Goal: Task Accomplishment & Management: Use online tool/utility

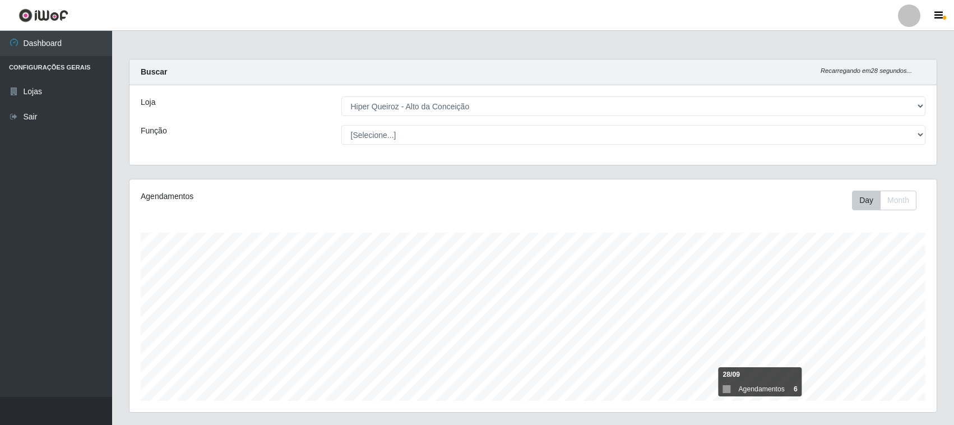
select select "515"
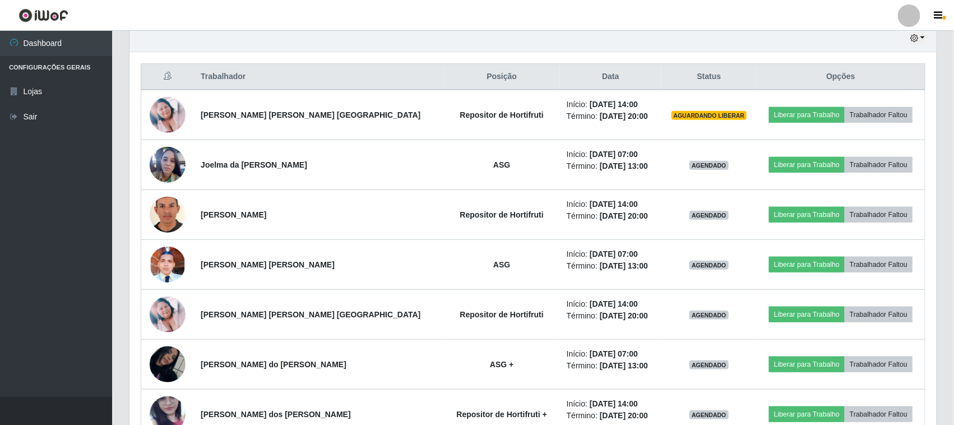
scroll to position [233, 807]
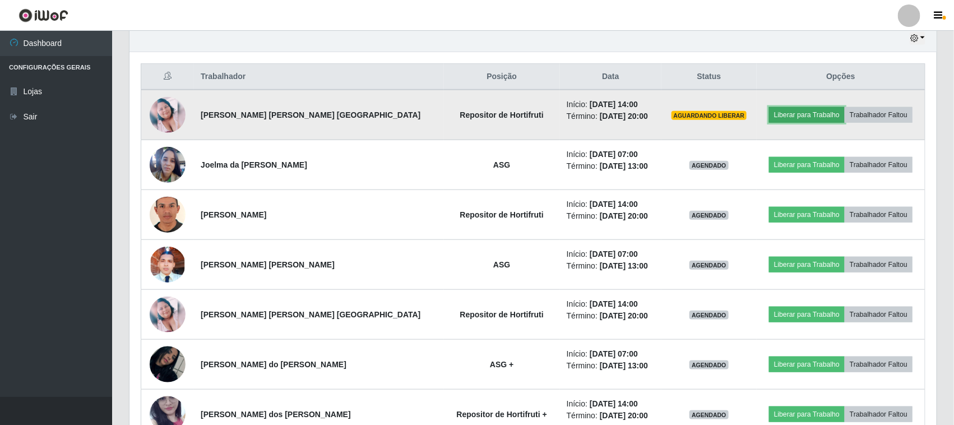
click at [813, 121] on button "Liberar para Trabalho" at bounding box center [807, 115] width 76 height 16
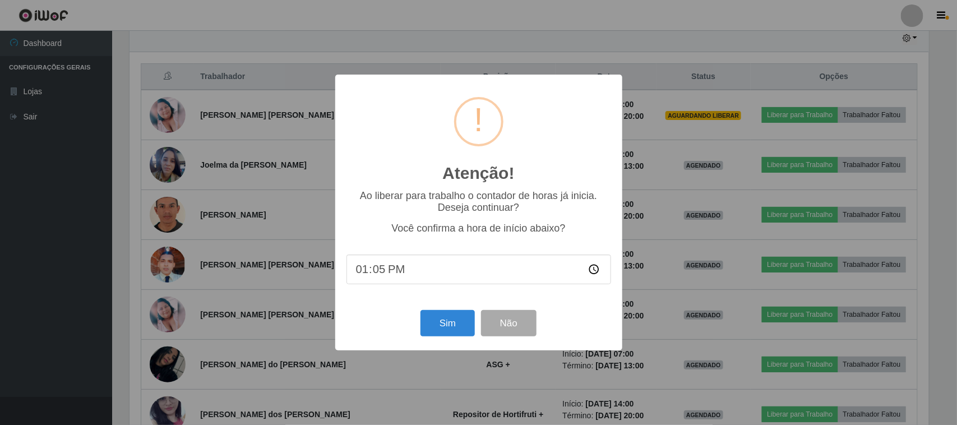
type input "13:59"
click at [432, 321] on button "Sim" at bounding box center [447, 323] width 54 height 26
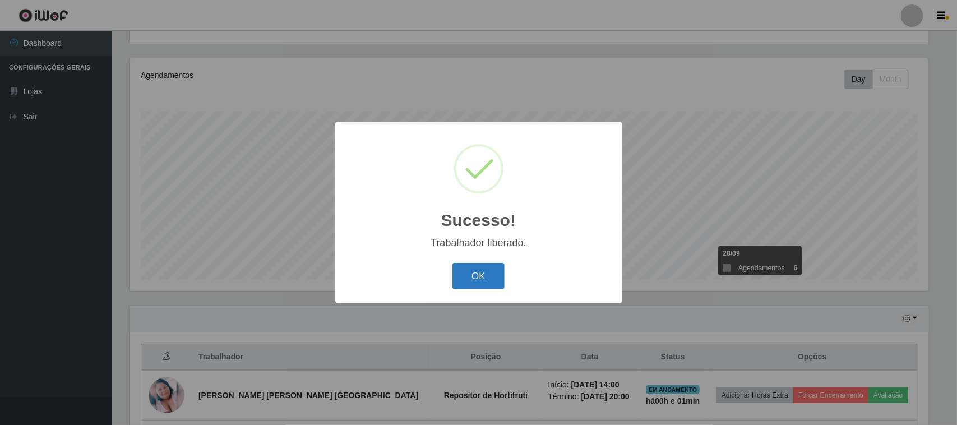
click at [482, 274] on button "OK" at bounding box center [478, 276] width 52 height 26
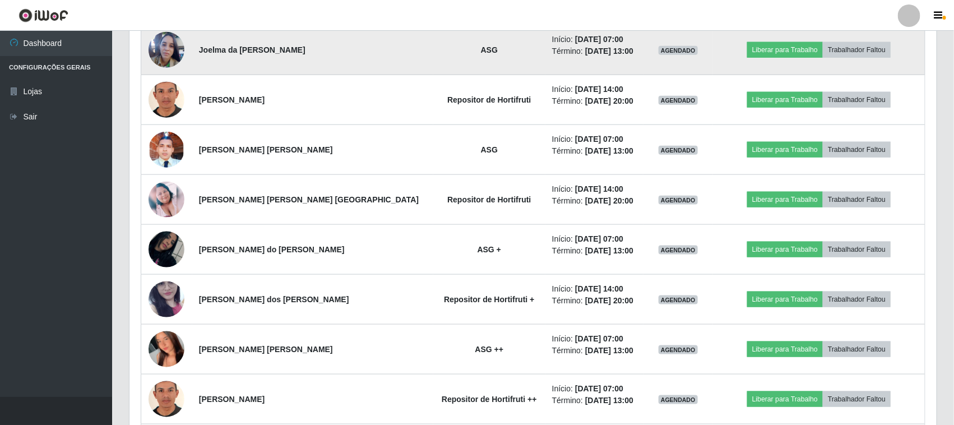
scroll to position [541, 0]
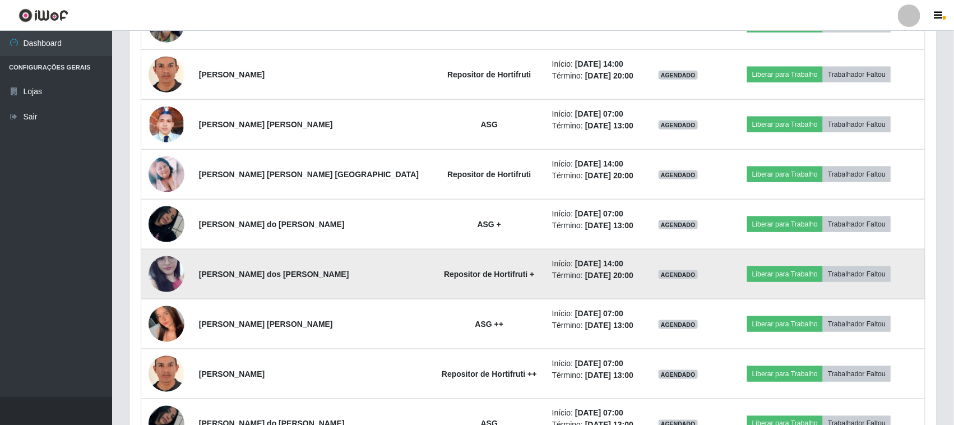
click at [168, 278] on img at bounding box center [167, 274] width 36 height 80
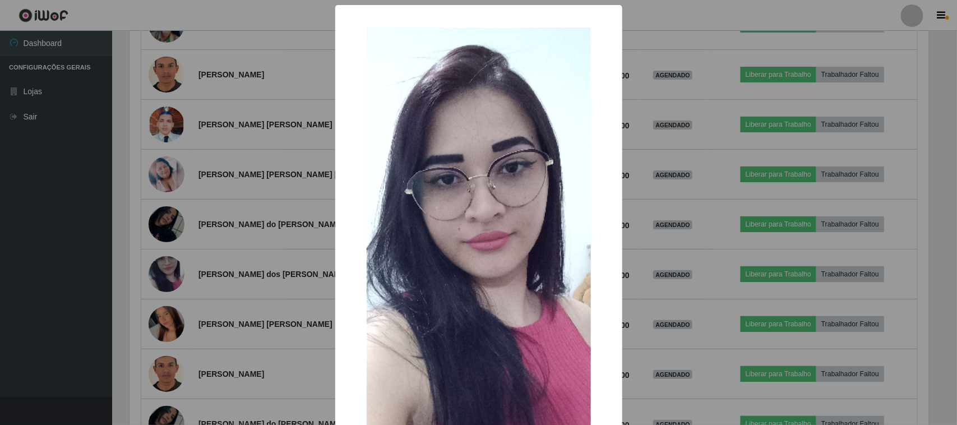
click at [231, 239] on div "× OK Cancel" at bounding box center [478, 212] width 957 height 425
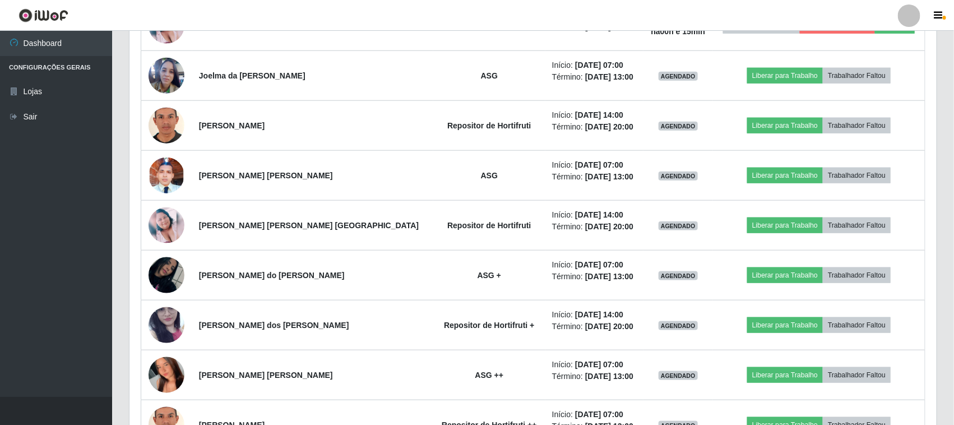
scroll to position [450, 0]
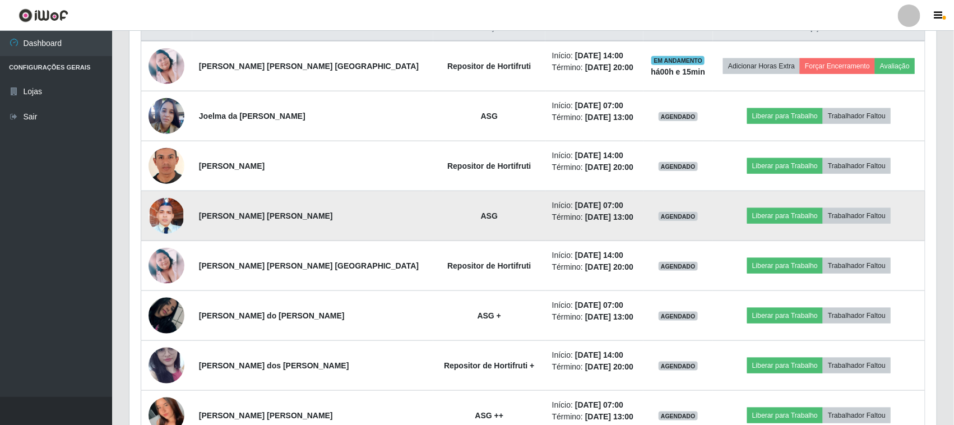
click at [545, 228] on td "Início: [DATE] 07:00 Término: [DATE] 13:00" at bounding box center [594, 216] width 98 height 50
click at [164, 222] on img at bounding box center [167, 216] width 36 height 80
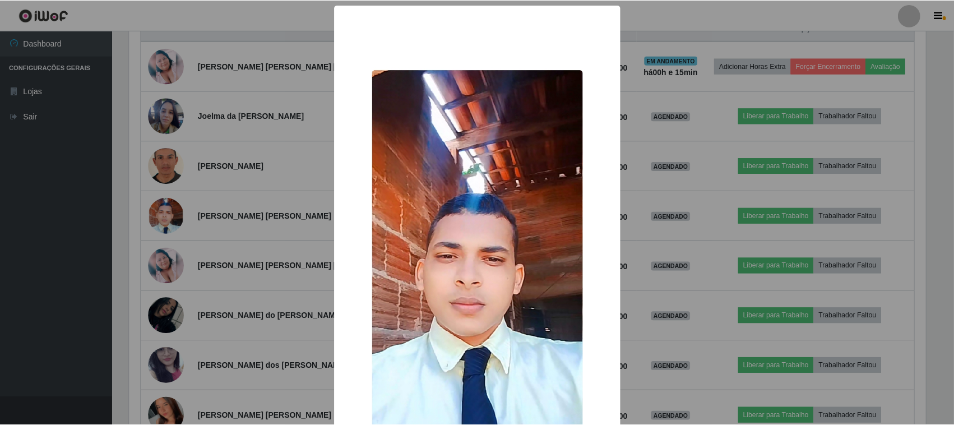
scroll to position [70, 0]
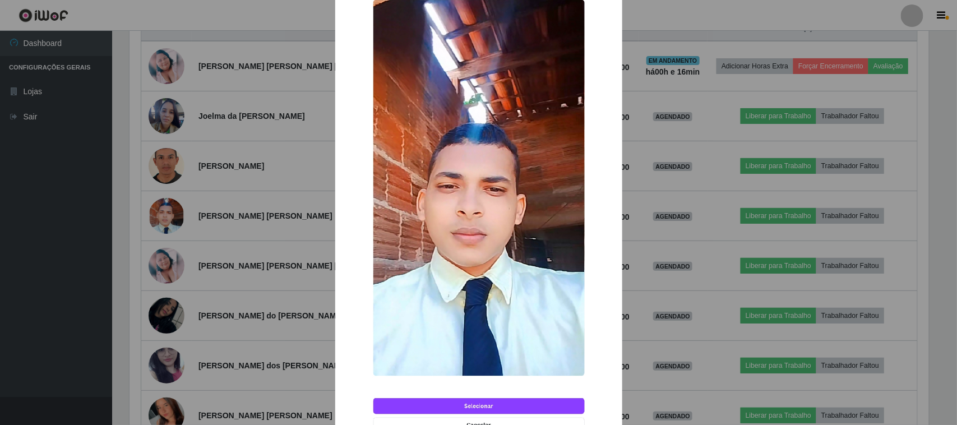
click at [248, 288] on div "× OK Cancel" at bounding box center [478, 212] width 957 height 425
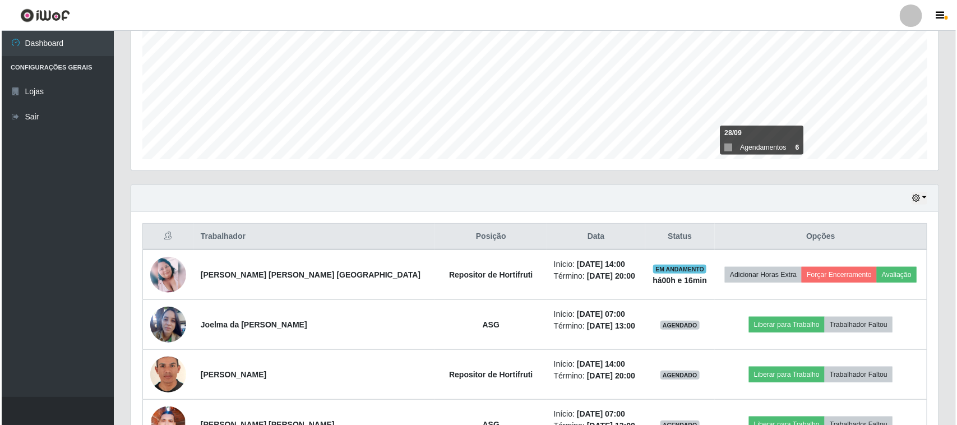
scroll to position [240, 0]
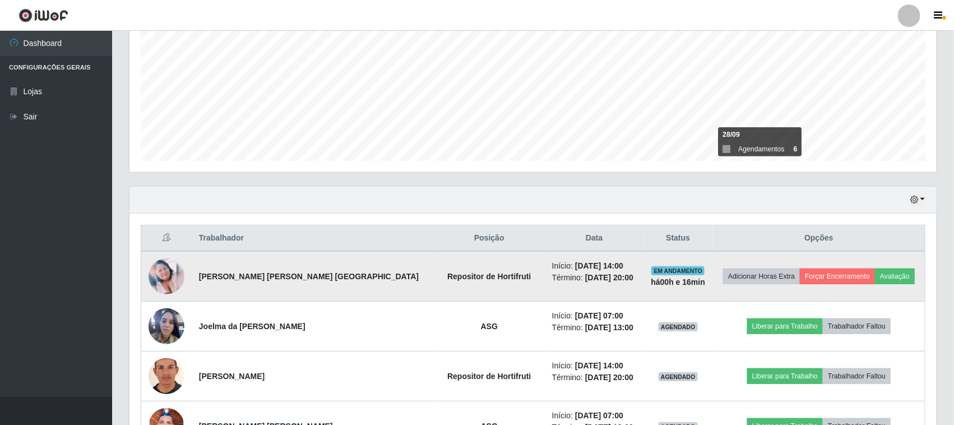
click at [158, 272] on img at bounding box center [167, 276] width 36 height 36
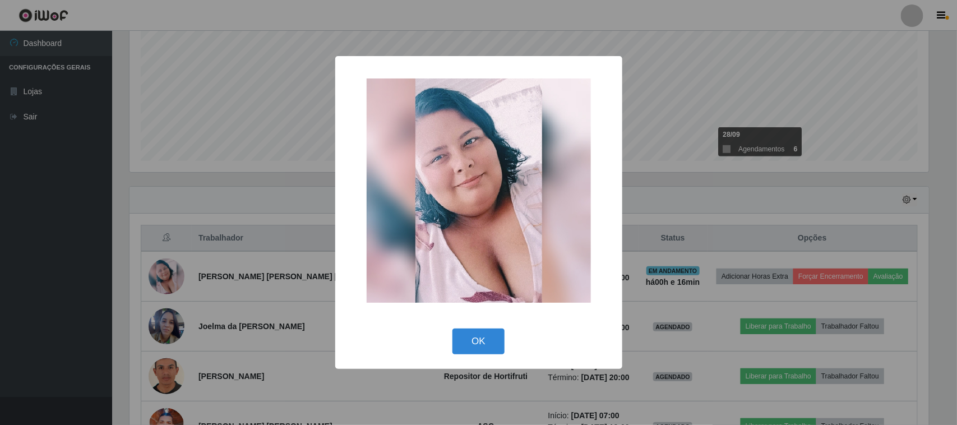
click at [216, 299] on div "× OK Cancel" at bounding box center [478, 212] width 957 height 425
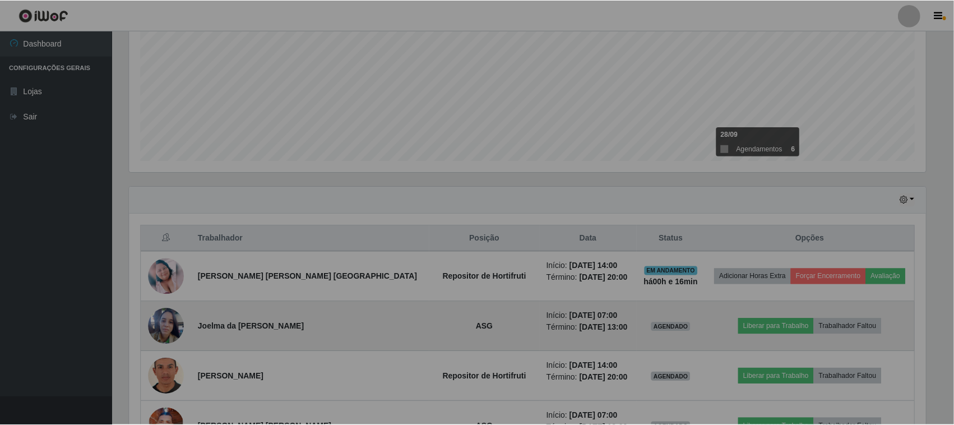
scroll to position [233, 807]
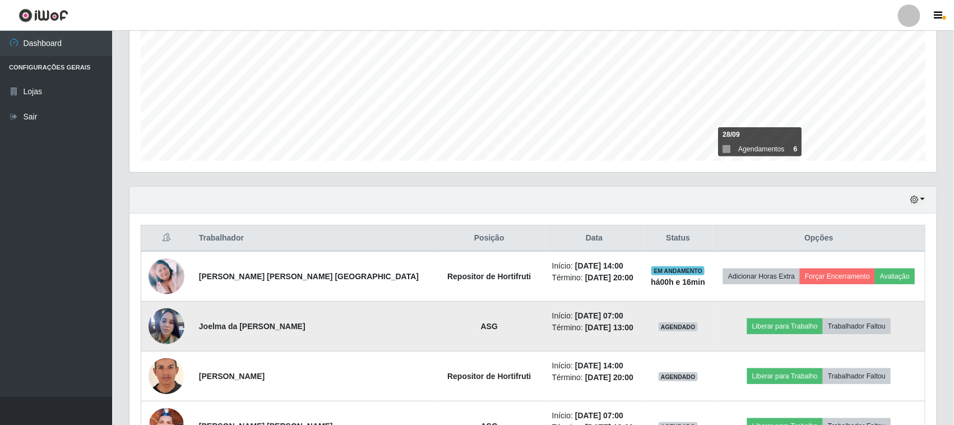
click at [165, 332] on img at bounding box center [167, 326] width 36 height 48
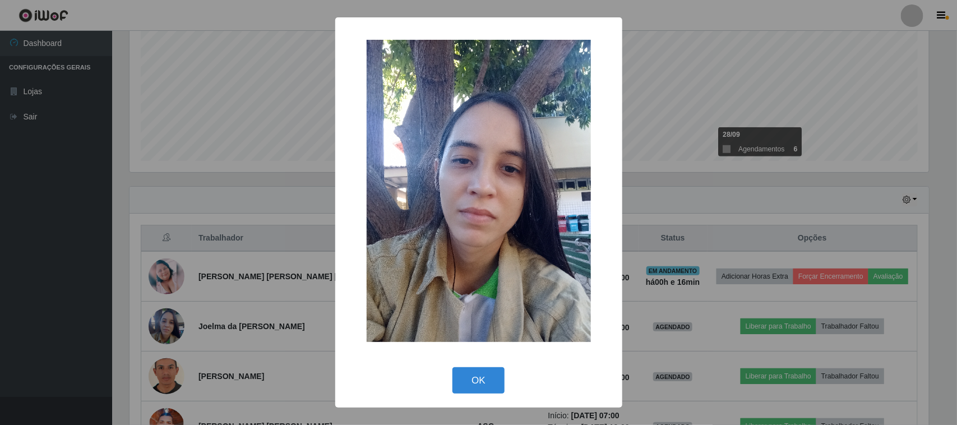
click at [234, 323] on div "× OK Cancel" at bounding box center [478, 212] width 957 height 425
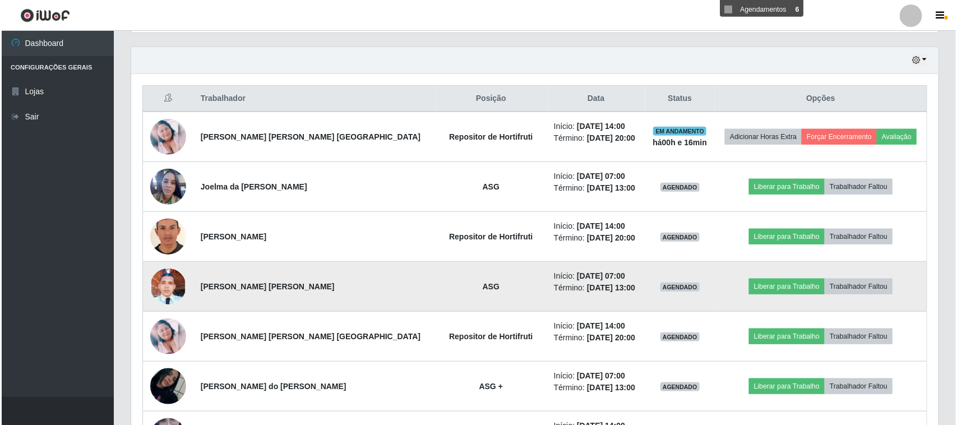
scroll to position [380, 0]
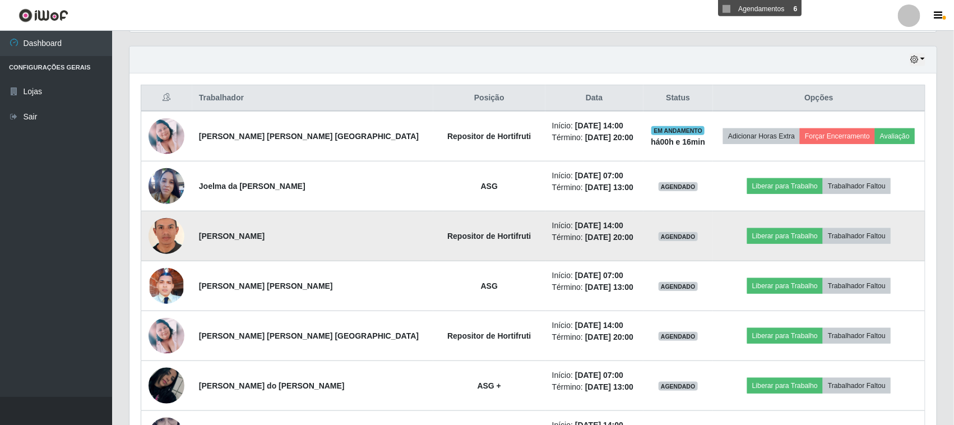
click at [178, 248] on img at bounding box center [167, 236] width 36 height 52
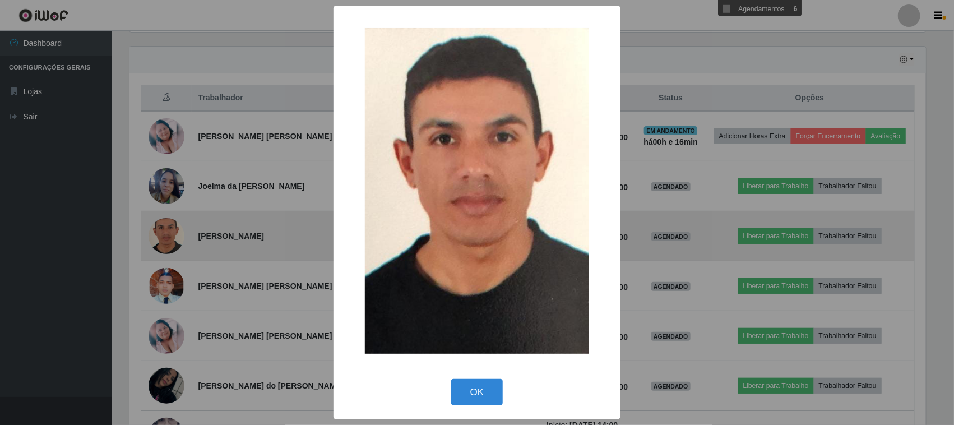
scroll to position [233, 799]
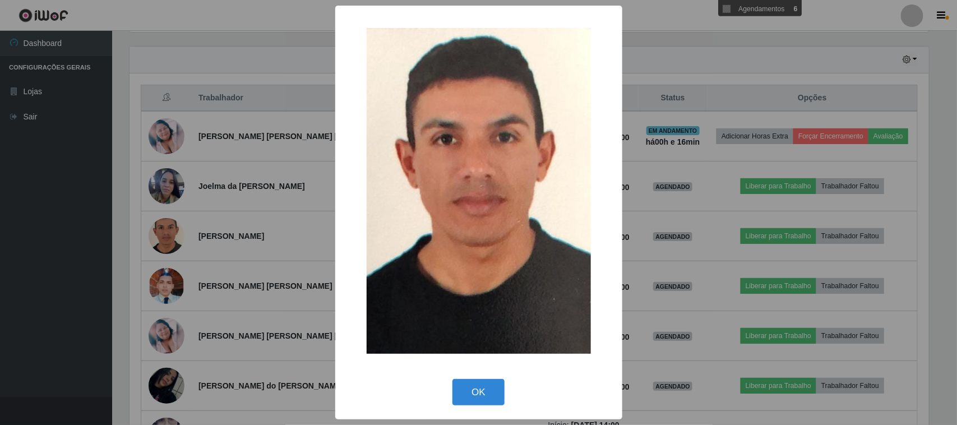
click at [234, 249] on div "× OK Cancel" at bounding box center [478, 212] width 957 height 425
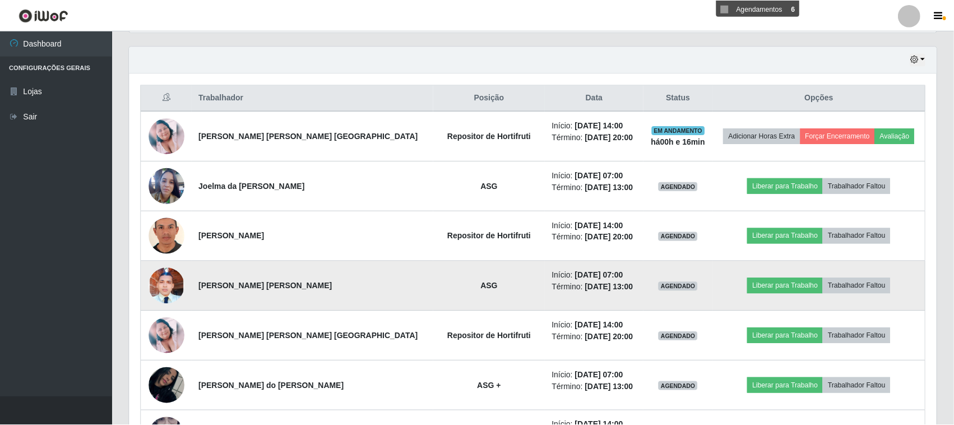
scroll to position [233, 807]
click at [163, 287] on img at bounding box center [167, 286] width 36 height 80
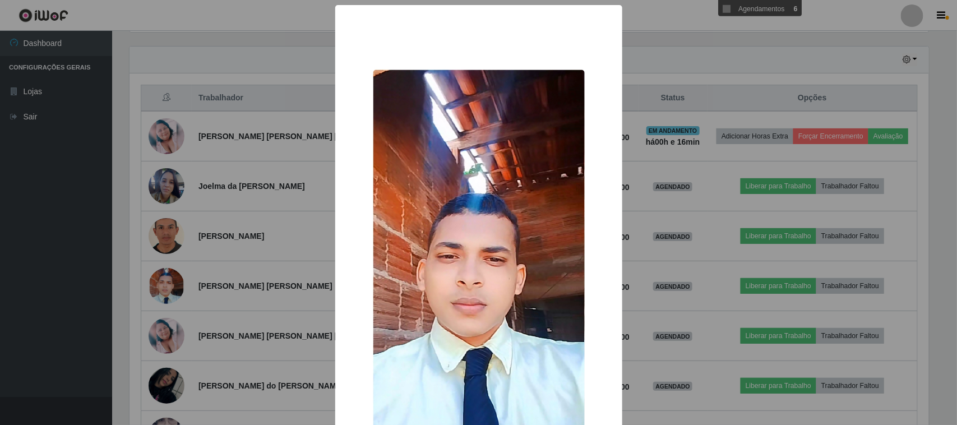
click at [223, 294] on div "× OK Cancel" at bounding box center [478, 212] width 957 height 425
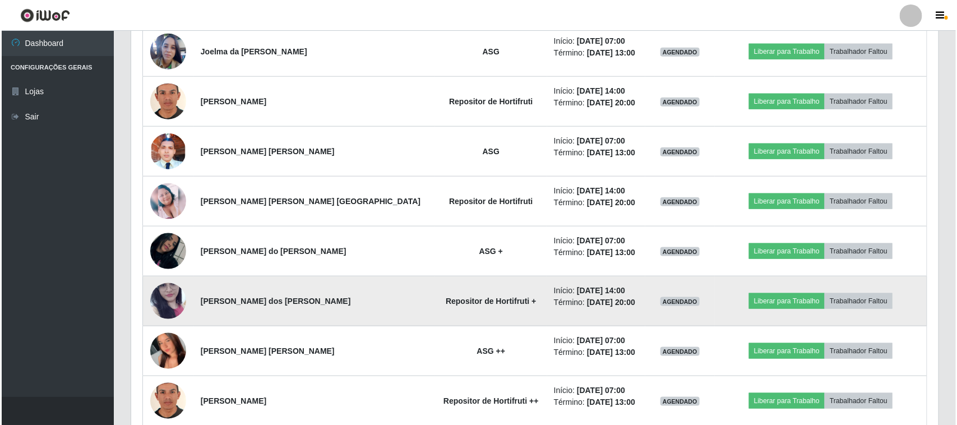
scroll to position [520, 0]
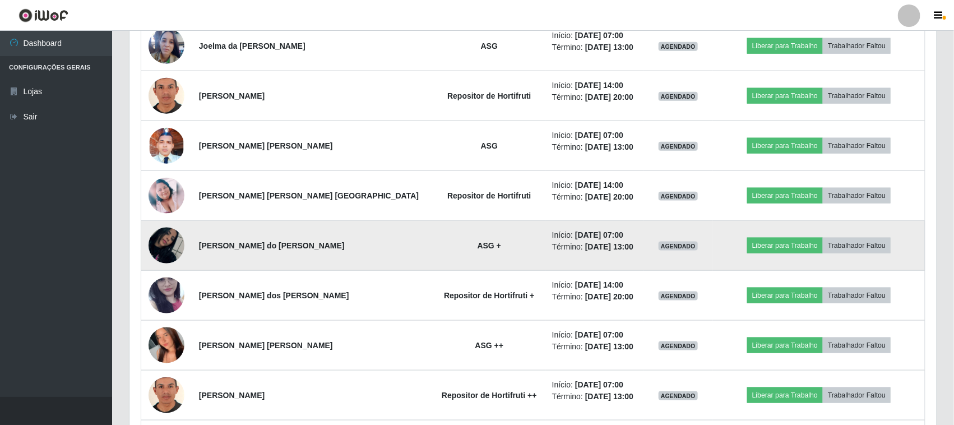
click at [183, 255] on img at bounding box center [167, 246] width 36 height 64
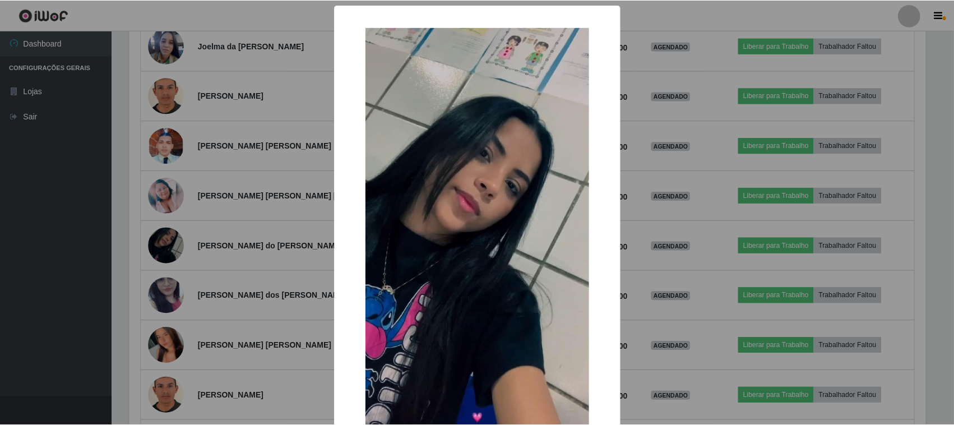
scroll to position [70, 0]
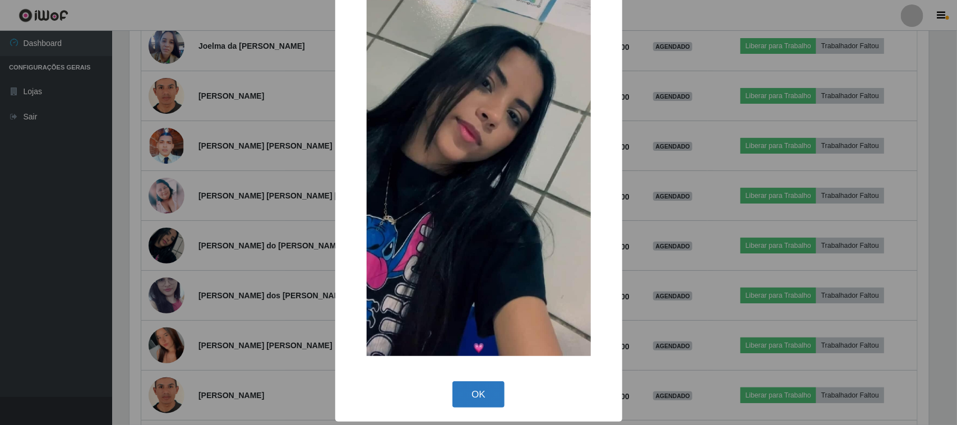
click at [464, 387] on button "OK" at bounding box center [478, 394] width 52 height 26
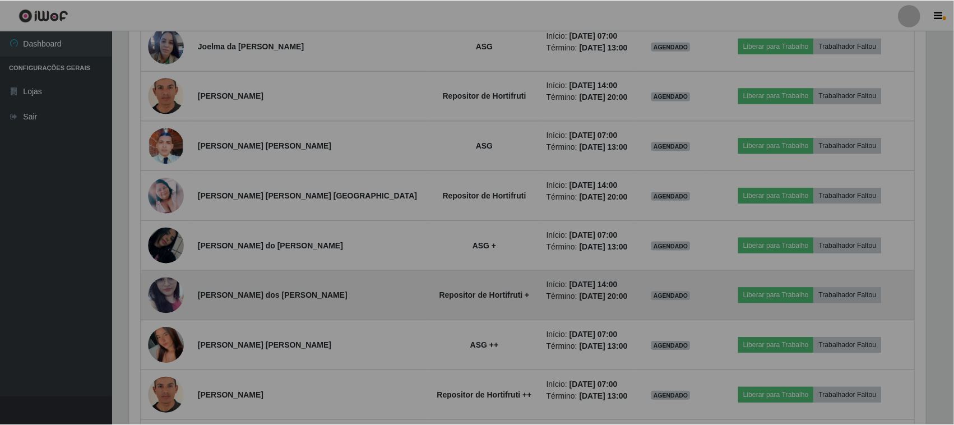
scroll to position [233, 807]
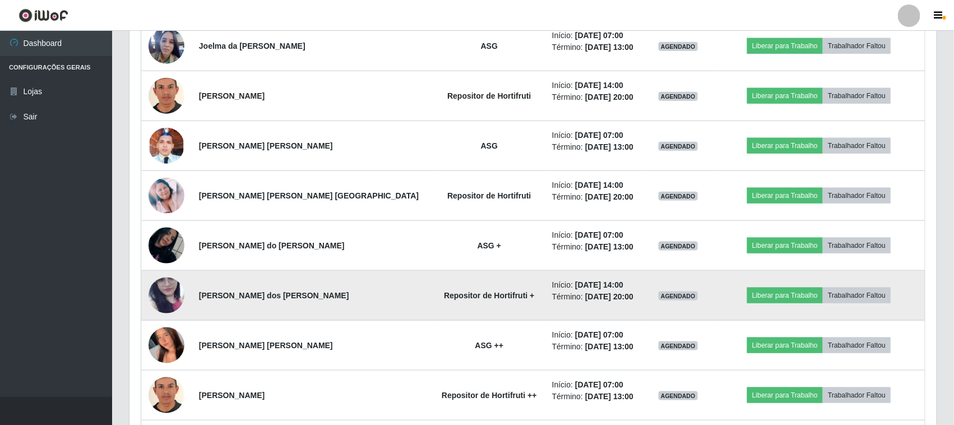
click at [172, 286] on img at bounding box center [167, 296] width 36 height 80
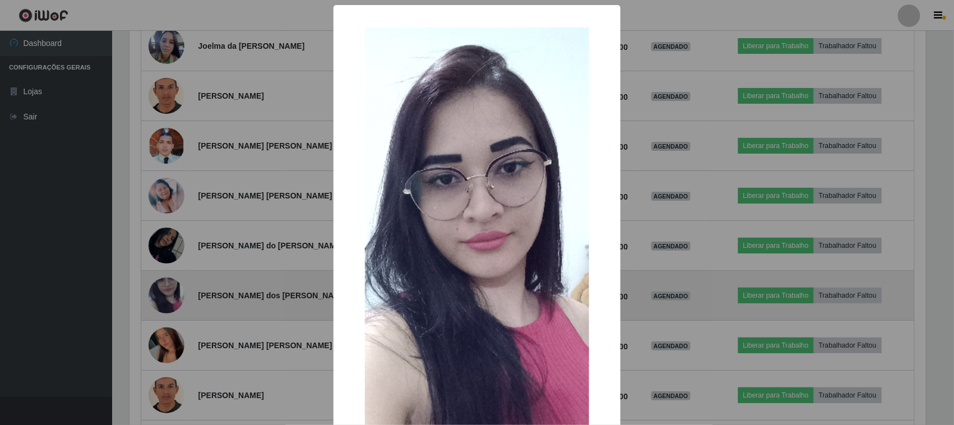
scroll to position [0, 0]
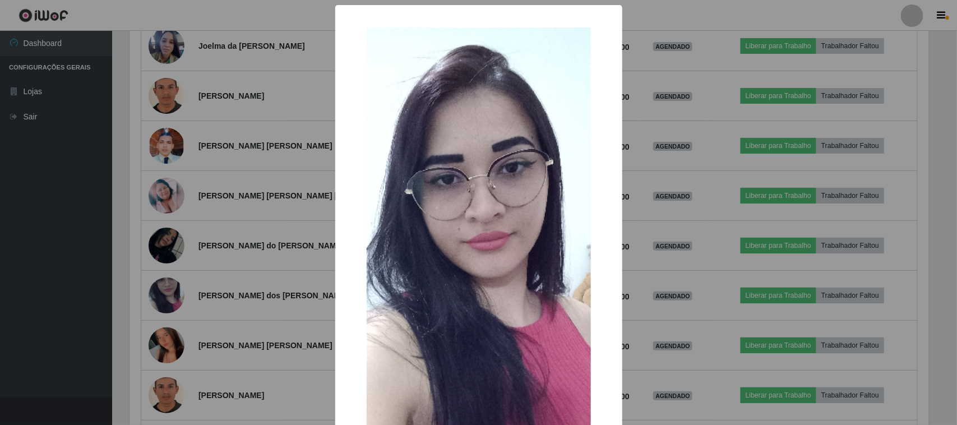
click at [216, 280] on div "× OK Cancel" at bounding box center [478, 212] width 957 height 425
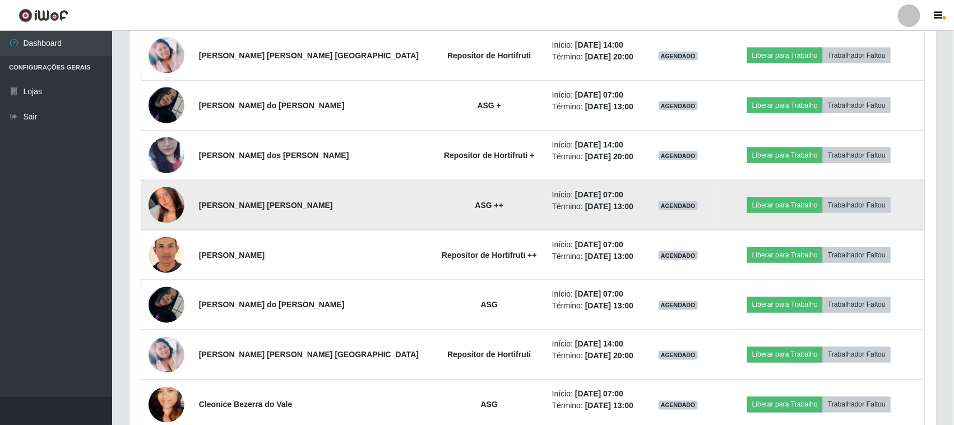
click at [172, 214] on img at bounding box center [167, 205] width 36 height 80
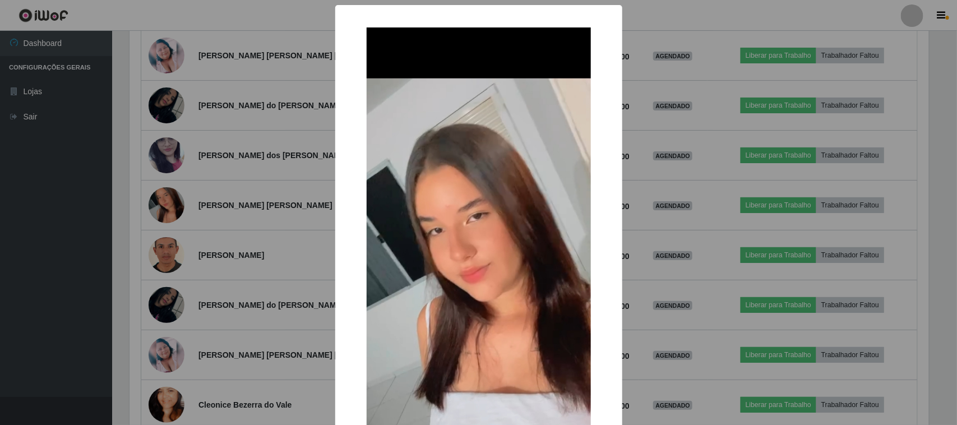
click at [328, 265] on div "× OK Cancel" at bounding box center [478, 212] width 957 height 425
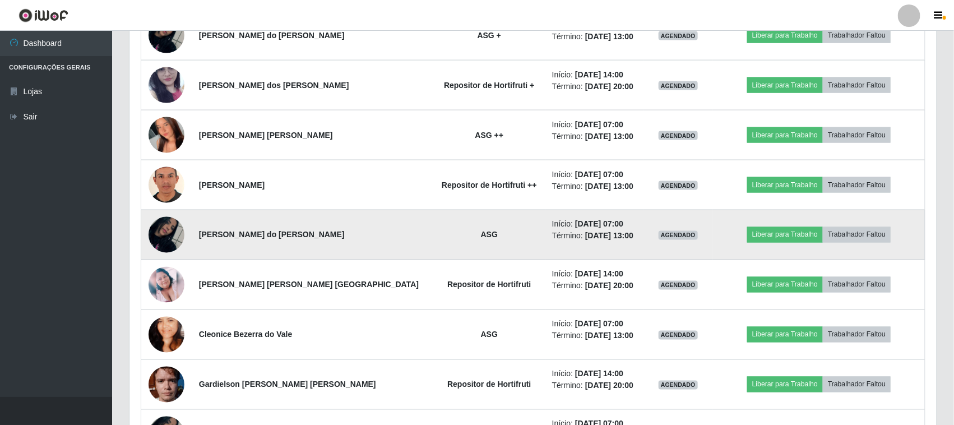
click at [180, 226] on img at bounding box center [167, 235] width 36 height 64
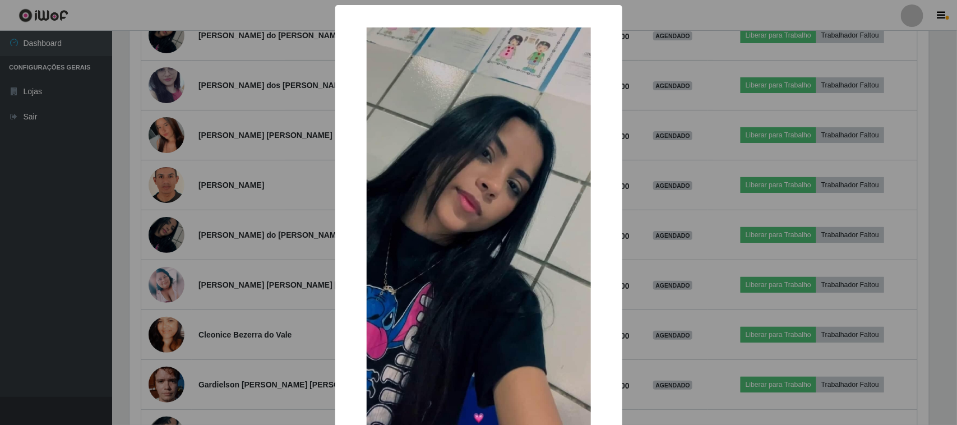
click at [243, 205] on div "× OK Cancel" at bounding box center [478, 212] width 957 height 425
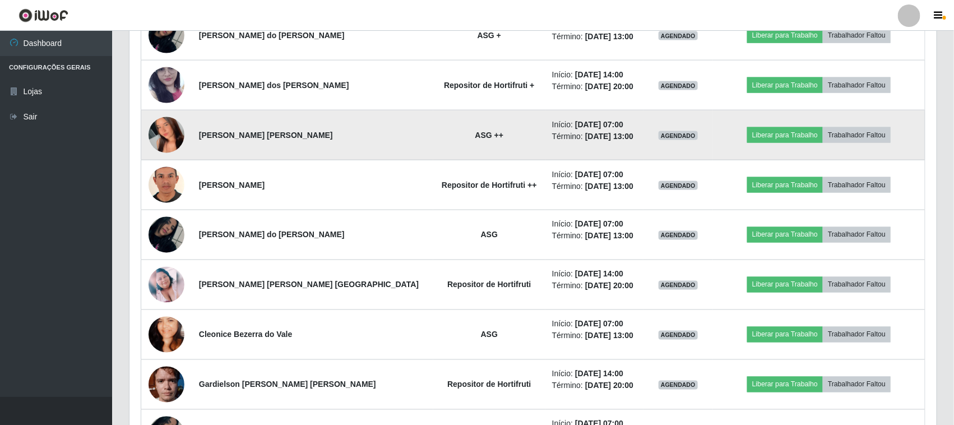
click at [160, 138] on img at bounding box center [167, 135] width 36 height 80
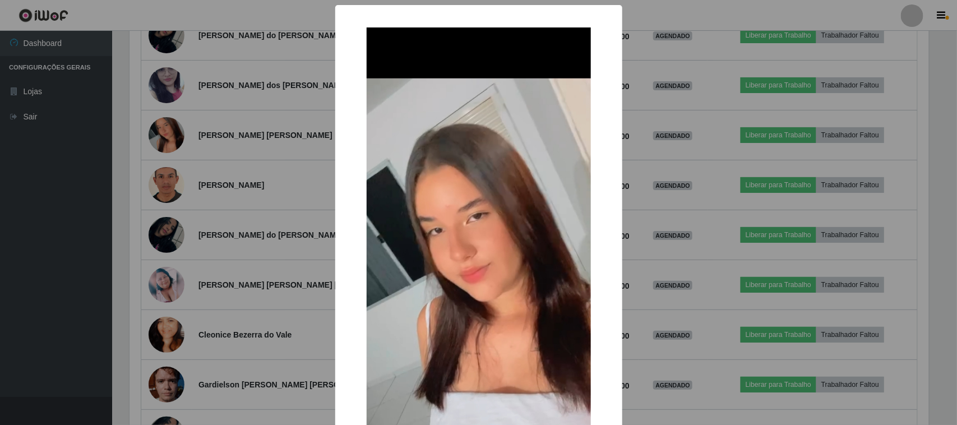
click at [233, 183] on div "× OK Cancel" at bounding box center [478, 212] width 957 height 425
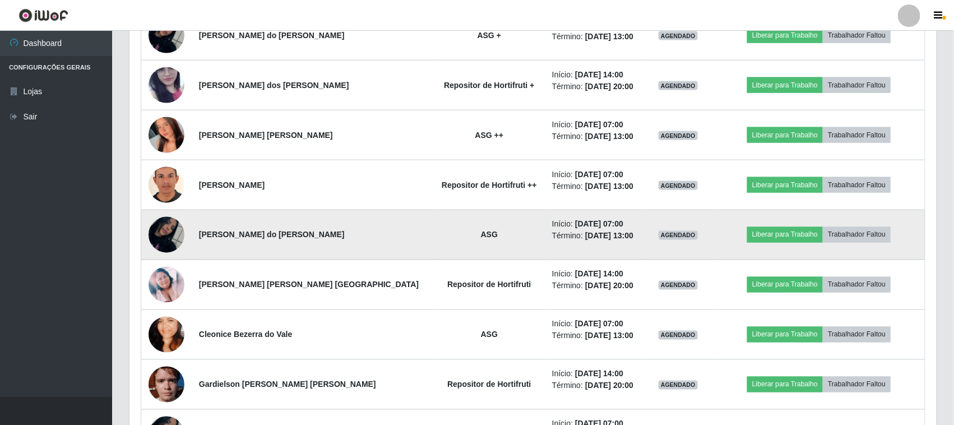
click at [161, 233] on img at bounding box center [167, 235] width 36 height 64
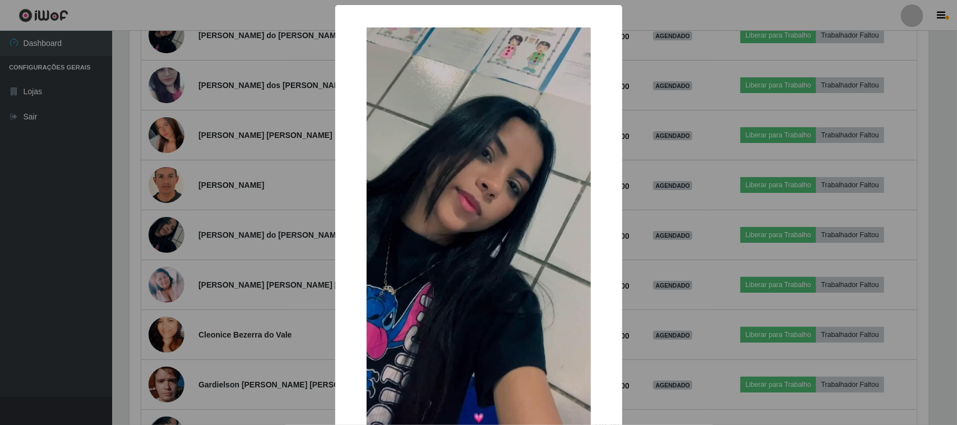
click at [258, 267] on div "× OK Cancel" at bounding box center [478, 212] width 957 height 425
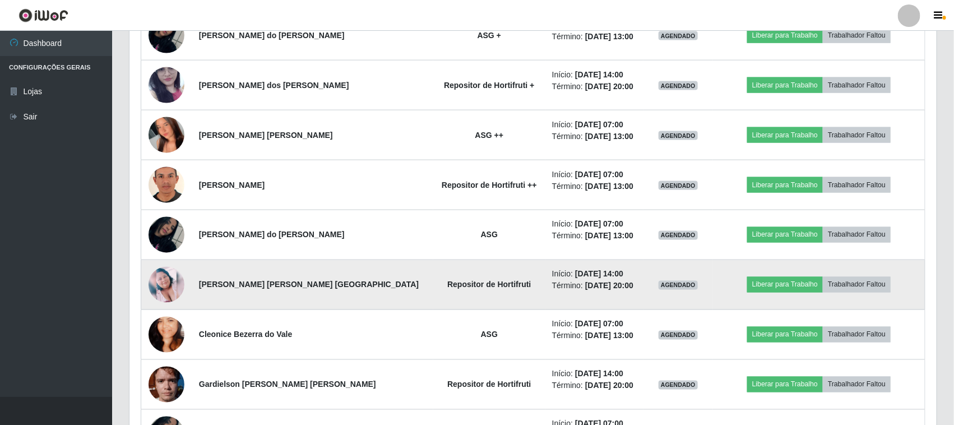
click at [178, 275] on img at bounding box center [167, 285] width 36 height 36
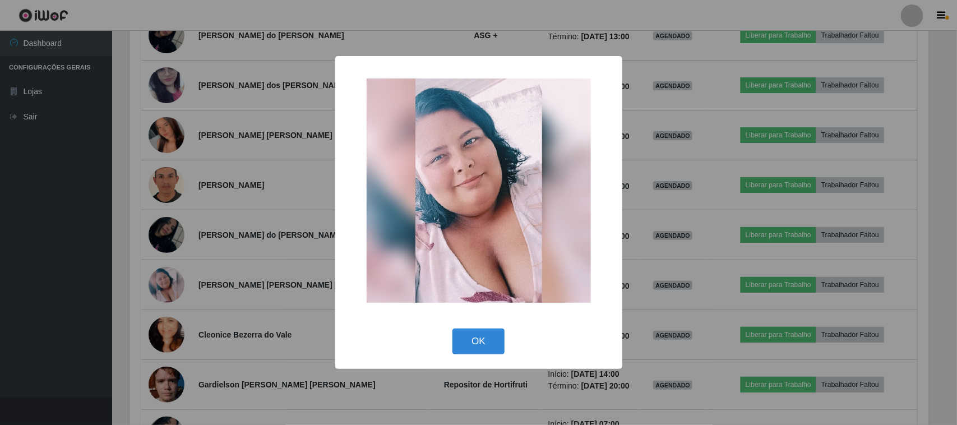
click at [220, 279] on div "× OK Cancel" at bounding box center [478, 212] width 957 height 425
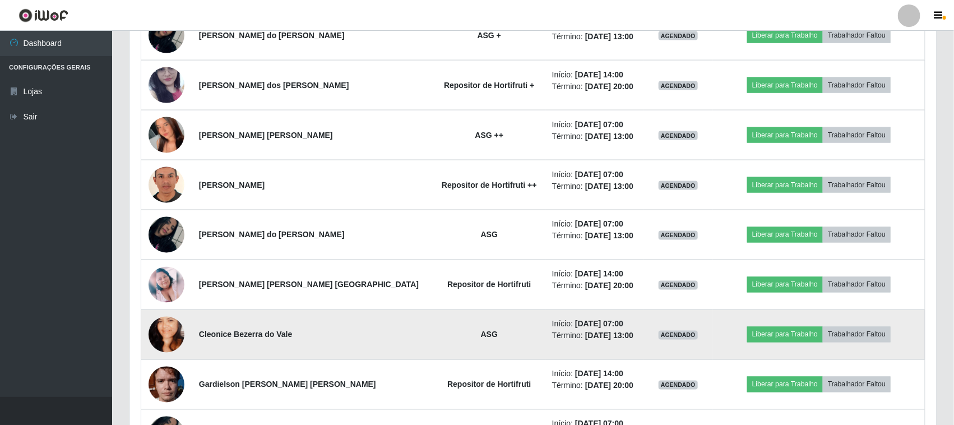
click at [163, 326] on img at bounding box center [167, 335] width 36 height 64
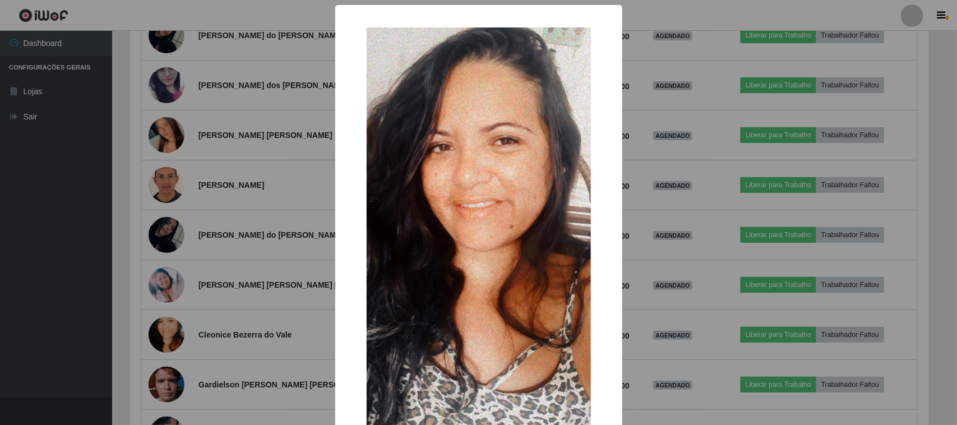
click at [220, 283] on div "× OK Cancel" at bounding box center [478, 212] width 957 height 425
